Goal: Navigation & Orientation: Find specific page/section

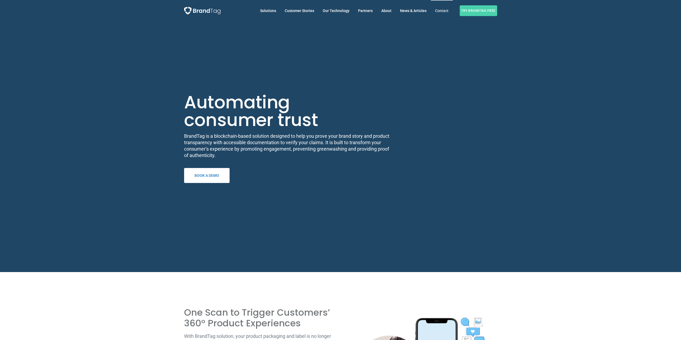
click at [435, 12] on span "Contact" at bounding box center [441, 11] width 13 height 4
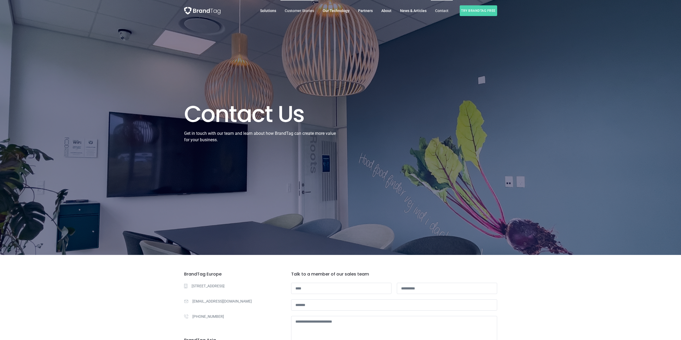
click at [310, 12] on span "Customer Stories" at bounding box center [299, 11] width 29 height 4
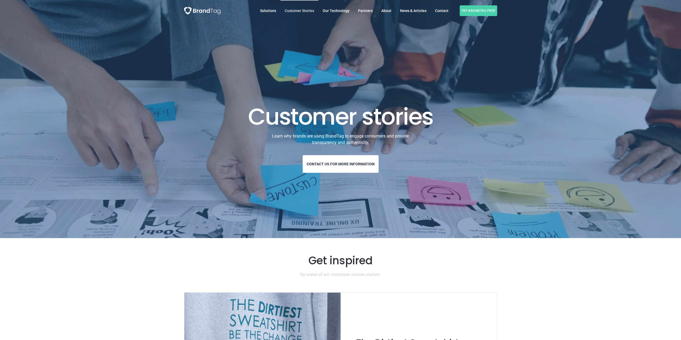
click at [202, 12] on img at bounding box center [202, 10] width 36 height 7
